Goal: Task Accomplishment & Management: Manage account settings

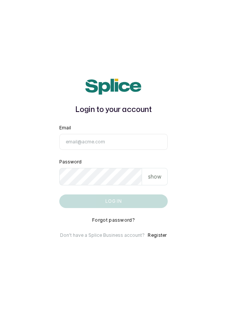
click at [102, 150] on input "Email" at bounding box center [113, 142] width 109 height 16
type input "info@dermaspaceng.com"
click at [59, 194] on button "Log in" at bounding box center [113, 201] width 109 height 14
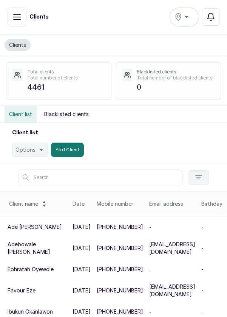
click at [17, 19] on icon "button" at bounding box center [16, 16] width 9 height 9
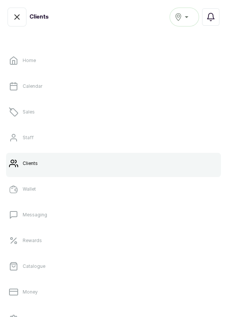
click at [33, 89] on p "Calendar" at bounding box center [33, 86] width 20 height 6
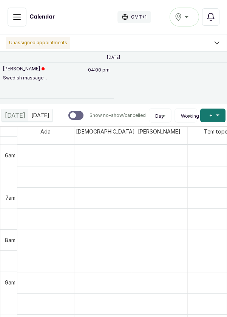
scroll to position [254, 0]
click at [23, 93] on button "Assign staff" at bounding box center [24, 90] width 42 height 9
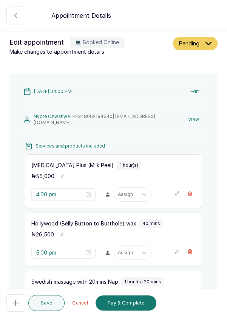
click at [16, 306] on icon "button" at bounding box center [15, 302] width 5 height 5
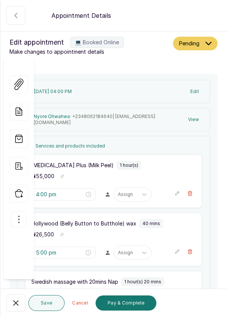
click at [20, 215] on icon "button" at bounding box center [18, 219] width 9 height 9
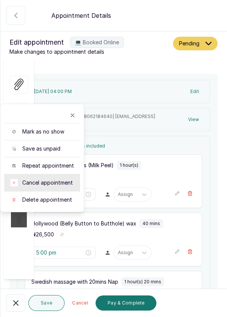
click at [55, 179] on span "Cancel appointment" at bounding box center [47, 183] width 51 height 8
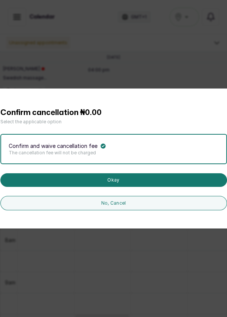
click at [123, 187] on button "Okay" at bounding box center [113, 180] width 227 height 14
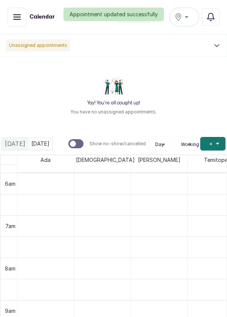
click at [186, 19] on div "Appointment updated successfully" at bounding box center [113, 15] width 227 height 14
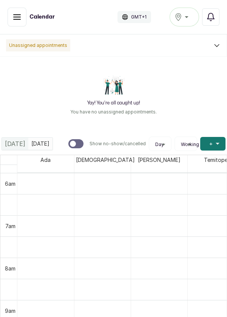
click at [188, 19] on div "[GEOGRAPHIC_DATA]" at bounding box center [185, 16] width 20 height 9
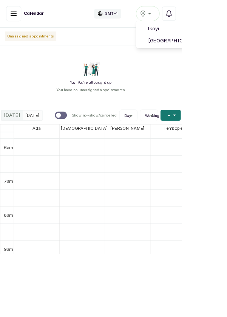
click at [196, 35] on span "Ikoyi" at bounding box center [231, 35] width 92 height 9
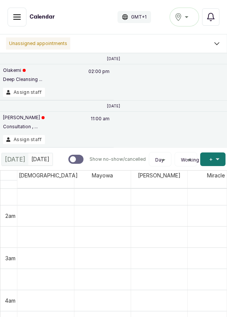
click at [10, 23] on button "Show no-show/cancelled" at bounding box center [17, 17] width 19 height 19
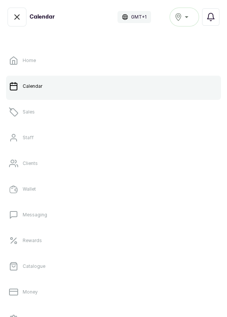
click at [140, 117] on link "Sales" at bounding box center [113, 111] width 215 height 21
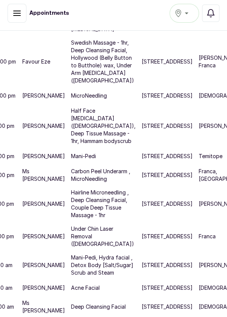
scroll to position [411, 39]
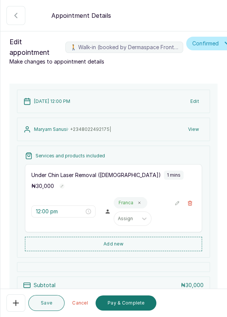
click at [142, 244] on button "Add new" at bounding box center [113, 244] width 177 height 14
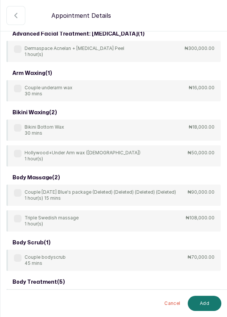
scroll to position [0, 0]
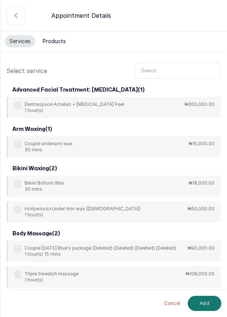
click at [186, 69] on input "text" at bounding box center [178, 71] width 86 height 16
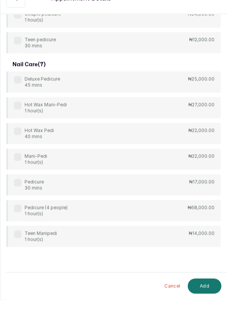
scroll to position [4, 0]
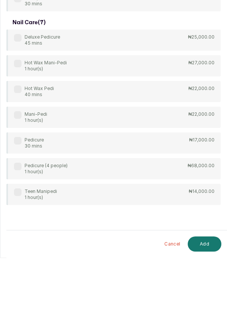
type input "Ped"
click at [15, 202] on div "Deluxe Pedicure 45 mins ₦25,000.00 Hot Wax Mani-Pedi 1 hour(s) ₦27,000.00 Hot W…" at bounding box center [113, 176] width 214 height 175
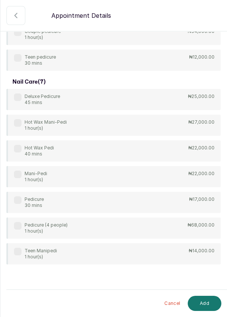
scroll to position [67, 0]
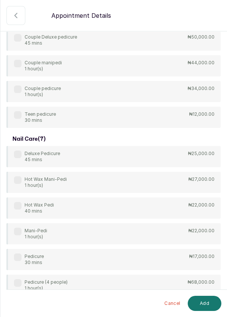
click at [14, 259] on label at bounding box center [18, 257] width 8 height 8
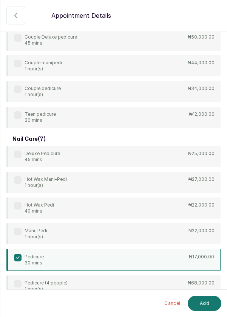
click at [202, 305] on button "Add" at bounding box center [205, 303] width 34 height 15
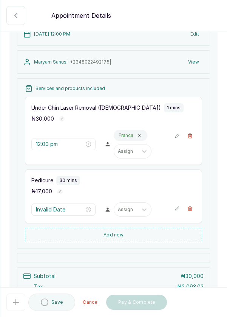
type input "12:01 pm"
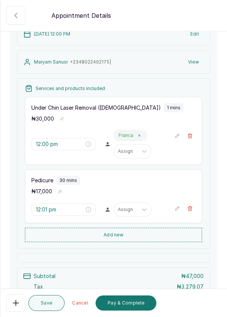
click at [130, 303] on button "Pay & Complete" at bounding box center [126, 302] width 61 height 15
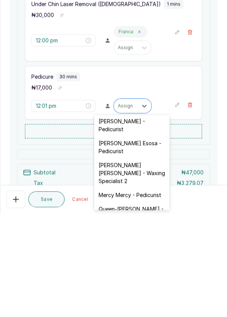
scroll to position [90, 0]
click at [130, 250] on div "[PERSON_NAME] Esosa - Pedicurist" at bounding box center [132, 251] width 76 height 22
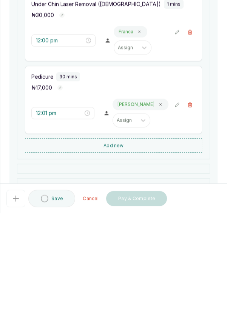
scroll to position [4, 0]
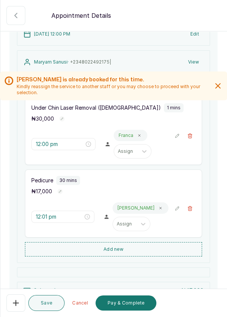
click at [130, 304] on button "Pay & Complete" at bounding box center [126, 302] width 61 height 15
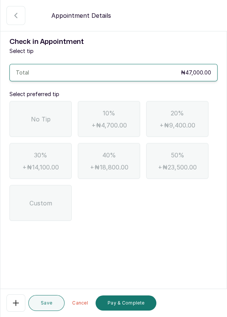
scroll to position [0, 0]
click at [29, 116] on div "No Tip" at bounding box center [40, 119] width 62 height 36
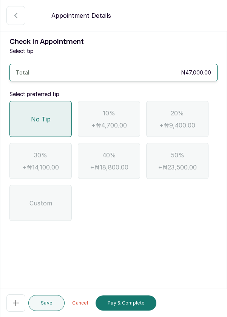
click at [130, 304] on button "Pay & Complete" at bounding box center [126, 302] width 61 height 15
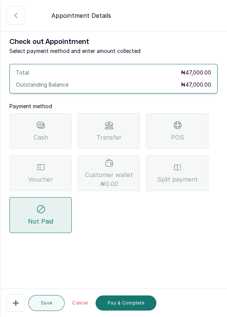
click at [185, 134] on div "POS" at bounding box center [177, 131] width 62 height 36
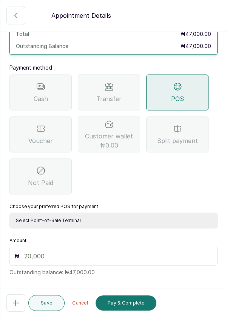
scroll to position [50, 0]
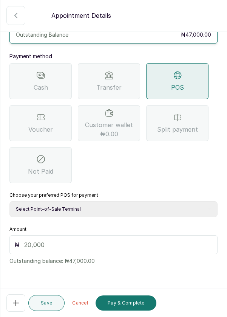
click at [143, 209] on select "Select Point-of-Sale Terminal Pos- Flutterwave Zenith Bank POS - Paga Paga POS …" at bounding box center [113, 209] width 208 height 16
select select "ea021b39-a6bc-4e4d-b5d1-02cb72451b32"
click at [9, 201] on select "Select Point-of-Sale Terminal Pos- Flutterwave Zenith Bank POS - Paga Paga POS …" at bounding box center [113, 209] width 208 height 16
click at [112, 243] on input "text" at bounding box center [118, 244] width 189 height 9
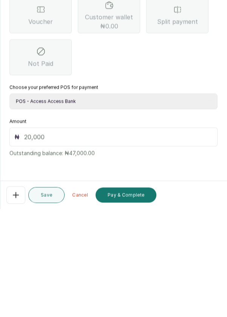
scroll to position [31, 0]
type input "47"
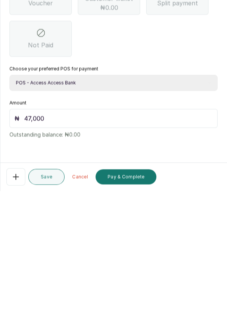
scroll to position [36, 0]
type input "47,000"
click at [132, 304] on button "Pay & Complete" at bounding box center [126, 302] width 61 height 15
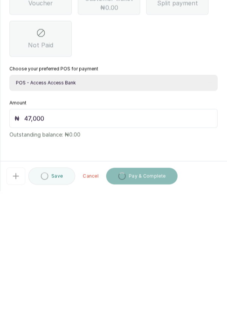
scroll to position [4, 0]
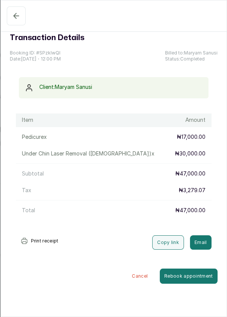
click at [9, 12] on button "Confirmed" at bounding box center [16, 15] width 19 height 19
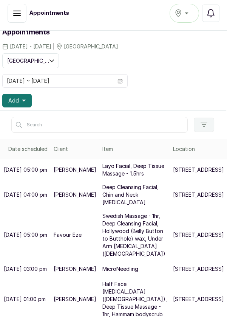
scroll to position [0, 1]
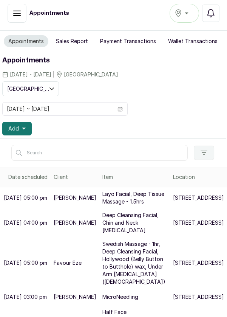
click at [216, 11] on icon "button" at bounding box center [210, 13] width 9 height 9
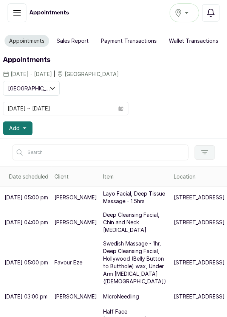
scroll to position [0, 0]
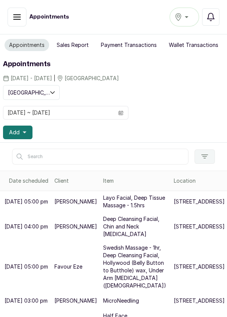
click at [16, 12] on icon "button" at bounding box center [16, 16] width 9 height 9
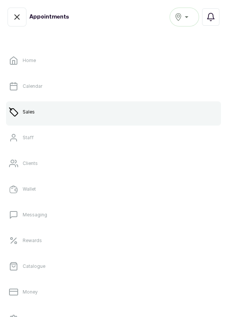
click at [37, 168] on link "Clients" at bounding box center [113, 163] width 215 height 21
